Goal: Navigation & Orientation: Find specific page/section

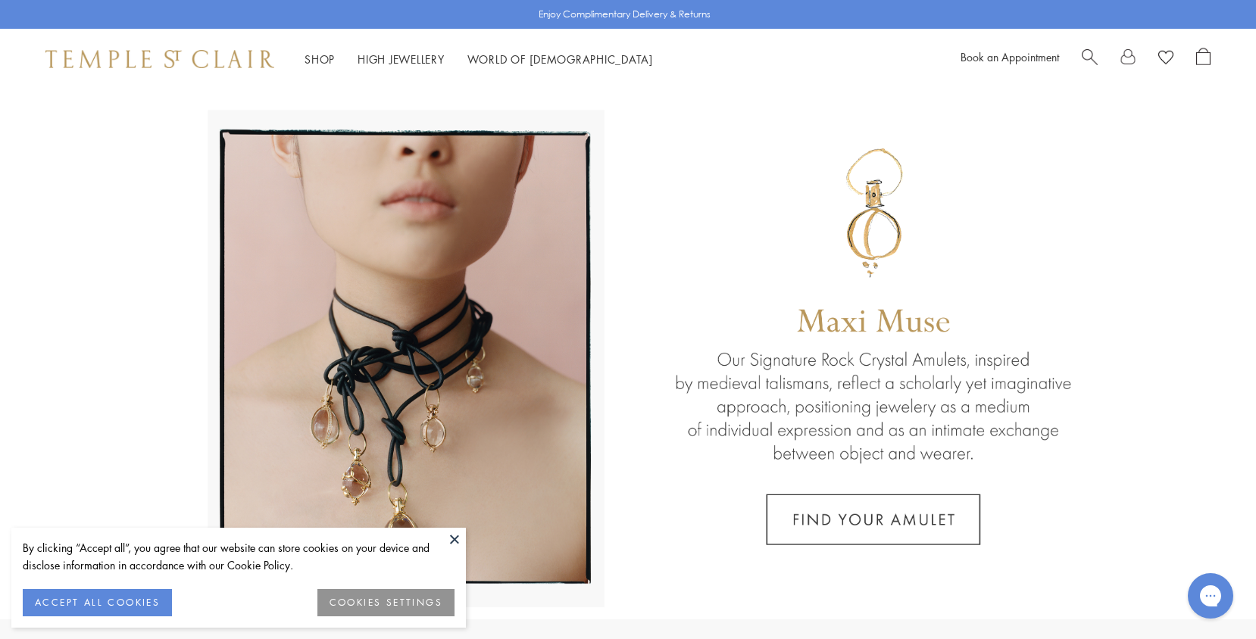
click at [451, 533] on button at bounding box center [454, 539] width 23 height 23
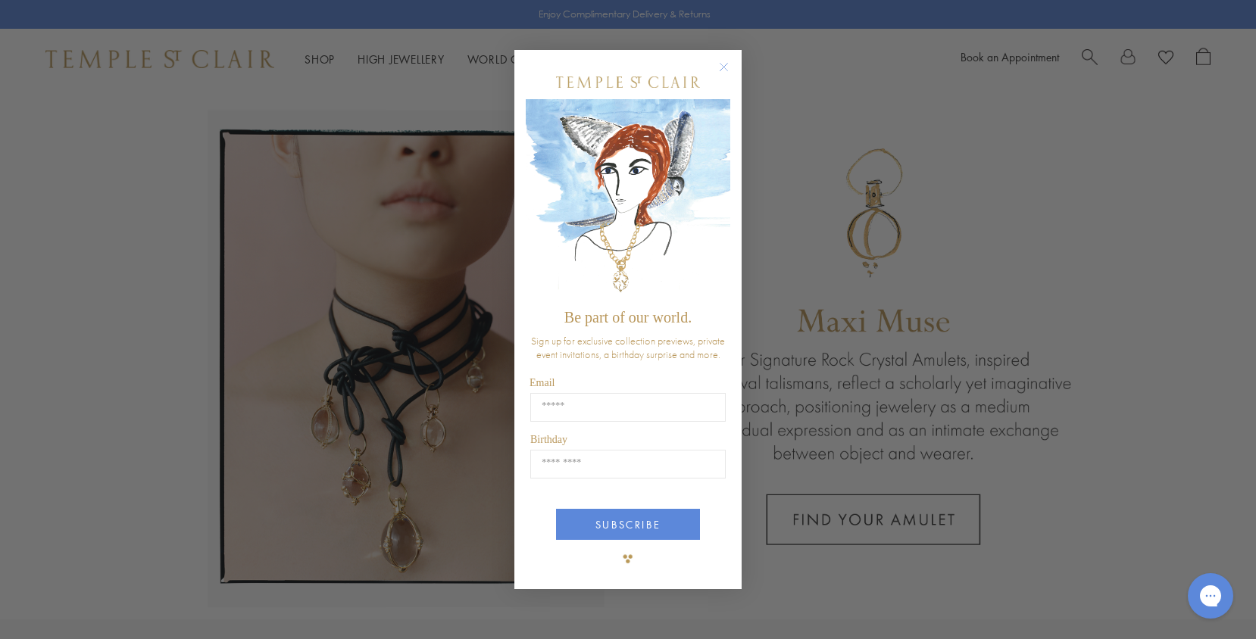
click at [723, 62] on circle "Close dialog" at bounding box center [724, 67] width 18 height 18
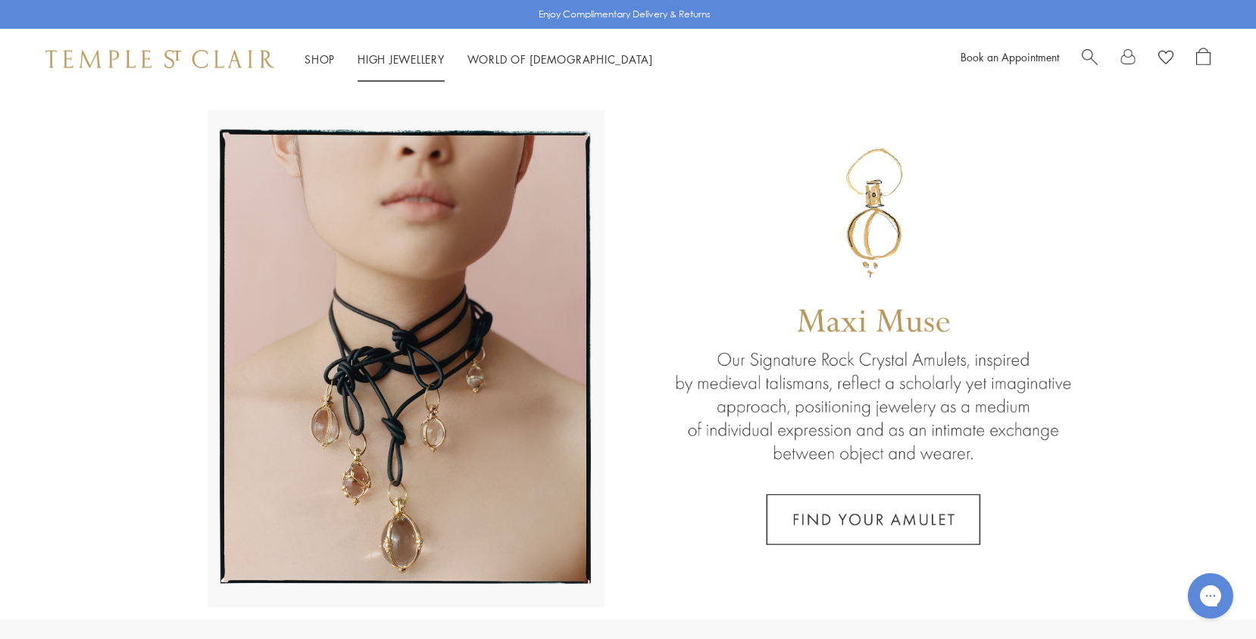
click at [419, 63] on link "High Jewellery High Jewellery" at bounding box center [401, 59] width 87 height 15
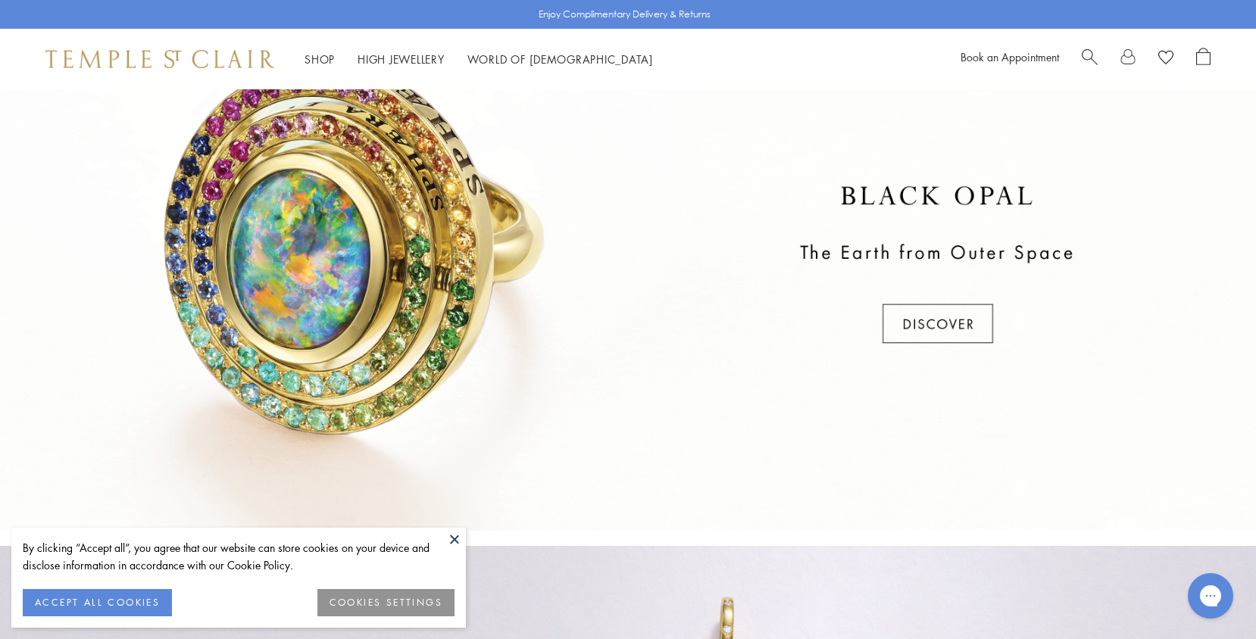
scroll to position [633, 0]
drag, startPoint x: 458, startPoint y: 541, endPoint x: 558, endPoint y: 500, distance: 108.0
click at [458, 541] on button at bounding box center [454, 539] width 23 height 23
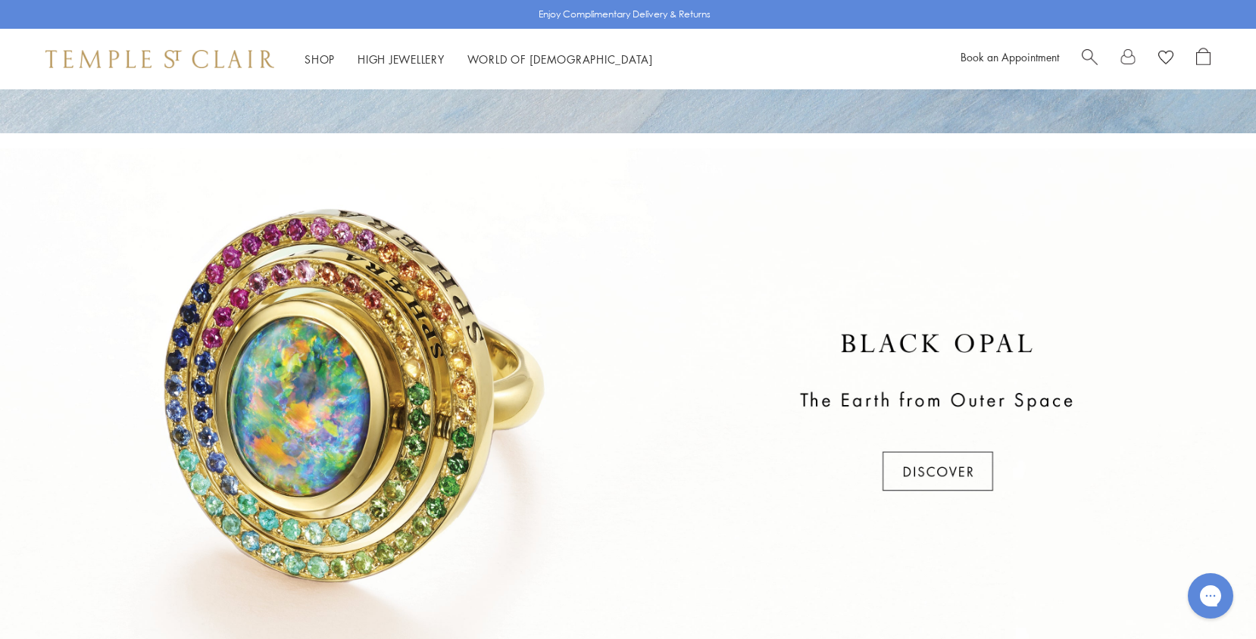
scroll to position [483, 0]
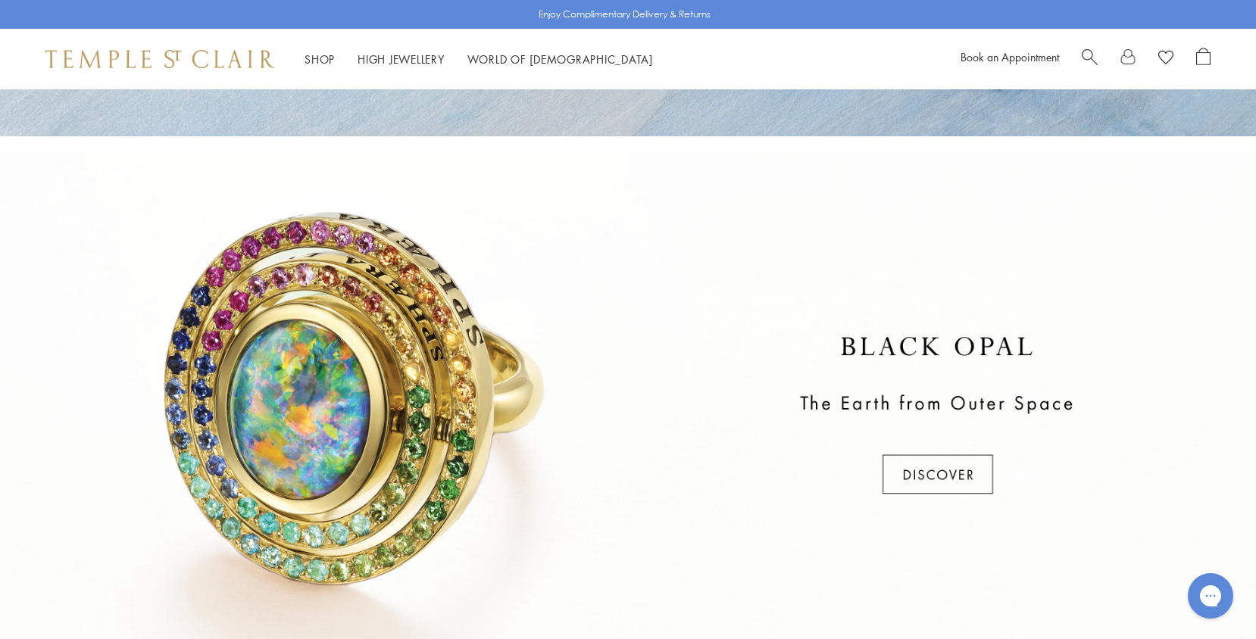
click at [937, 479] on div at bounding box center [628, 417] width 1256 height 530
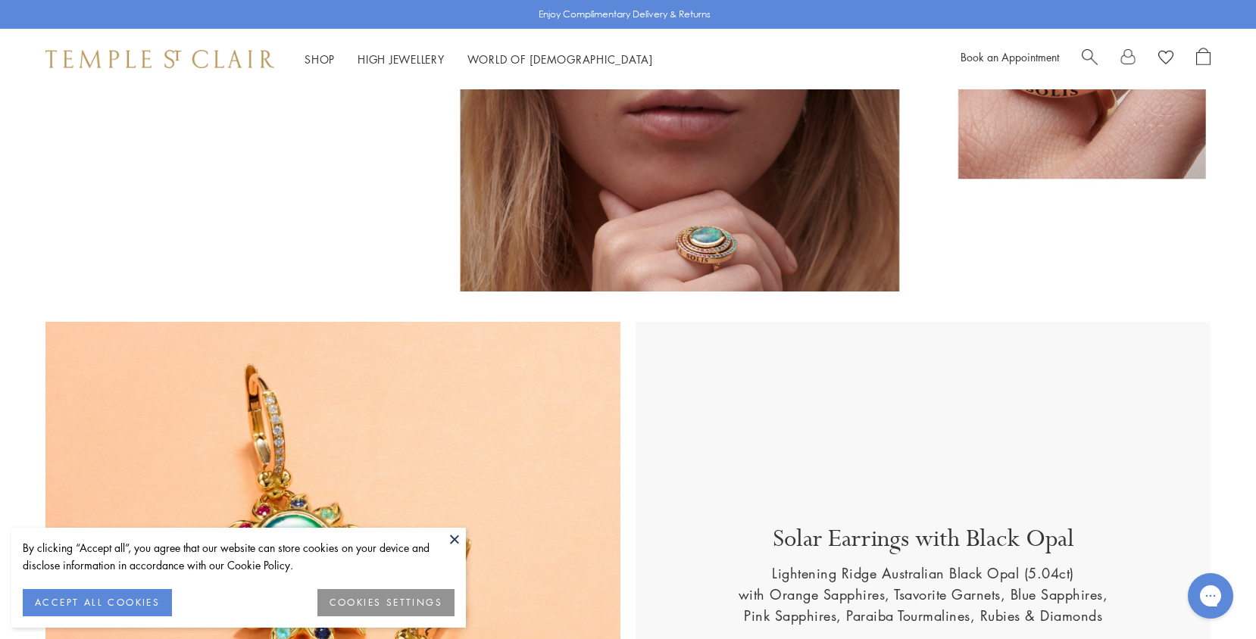
scroll to position [345, 0]
click at [407, 605] on button "COOKIES SETTINGS" at bounding box center [385, 602] width 137 height 27
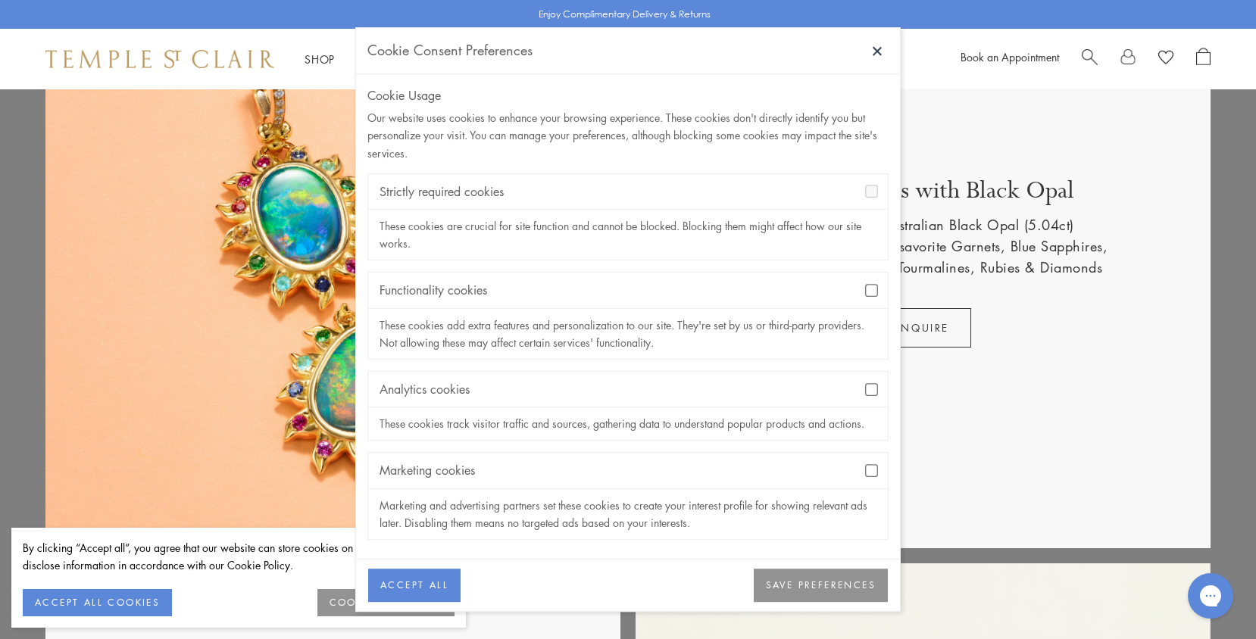
scroll to position [698, 0]
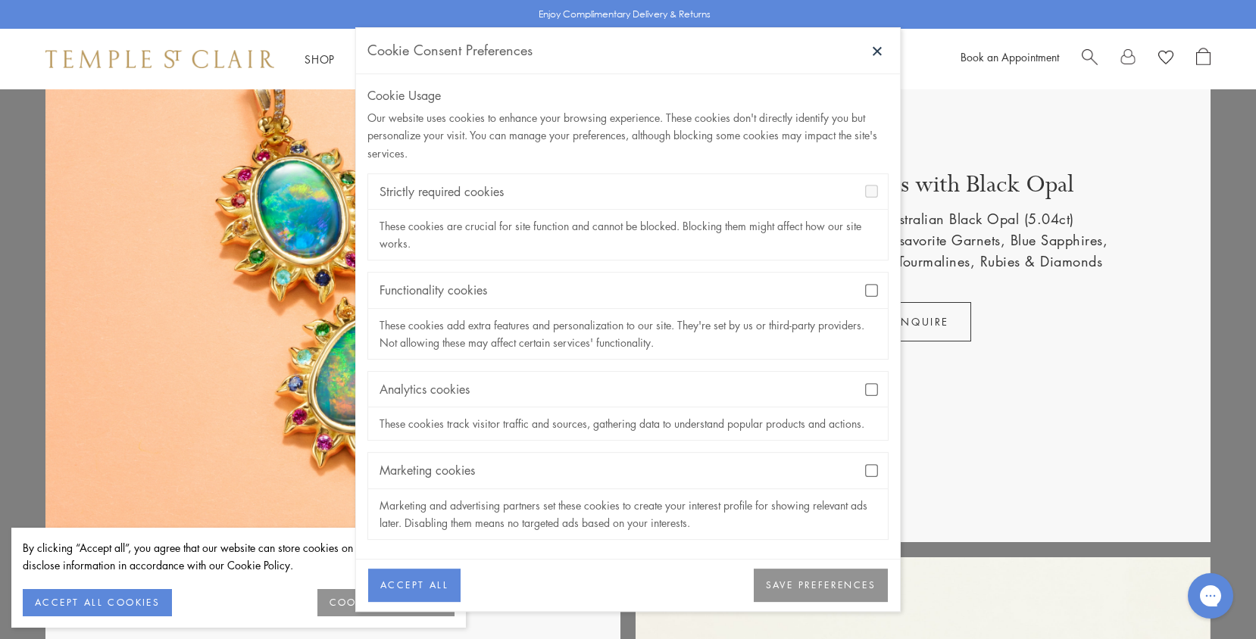
click at [804, 592] on button "SAVE PREFERENCES" at bounding box center [821, 585] width 134 height 33
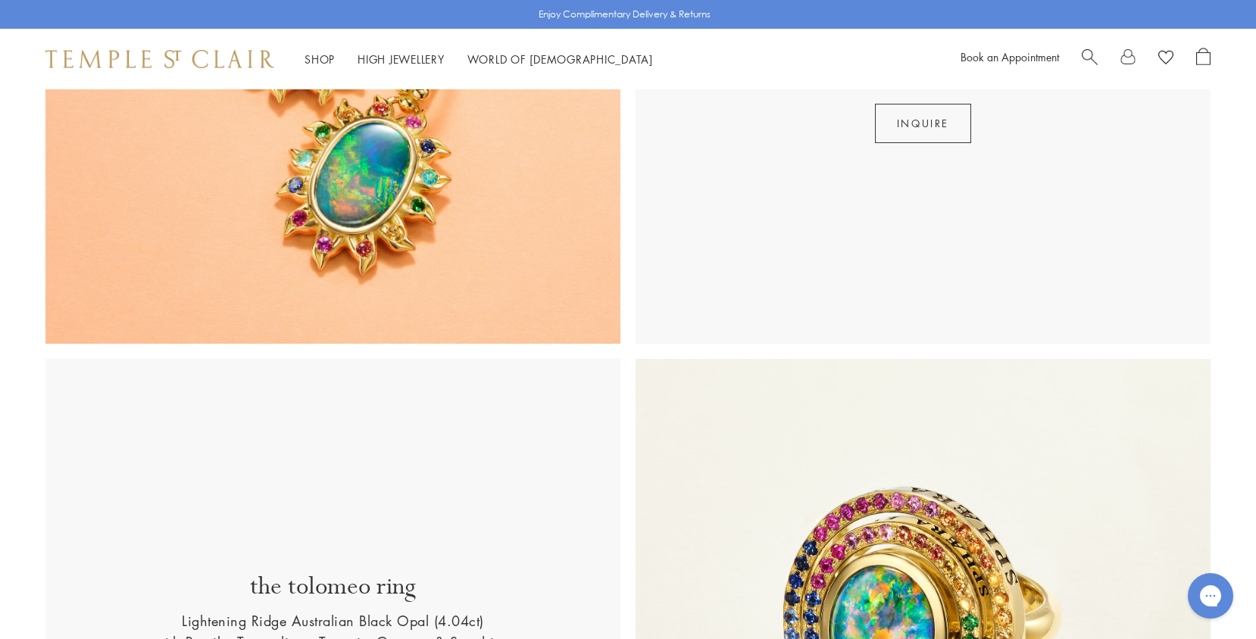
scroll to position [889, 0]
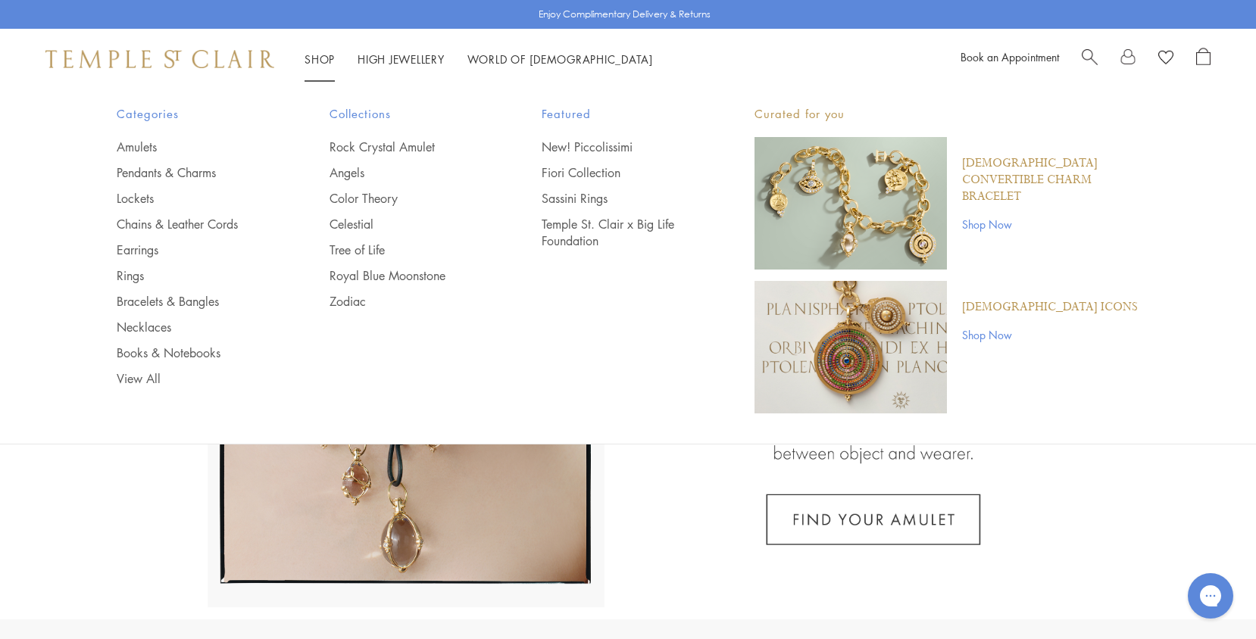
click at [325, 57] on link "Shop Shop" at bounding box center [320, 59] width 30 height 15
click at [142, 255] on link "Earrings" at bounding box center [193, 250] width 152 height 17
